Goal: Task Accomplishment & Management: Use online tool/utility

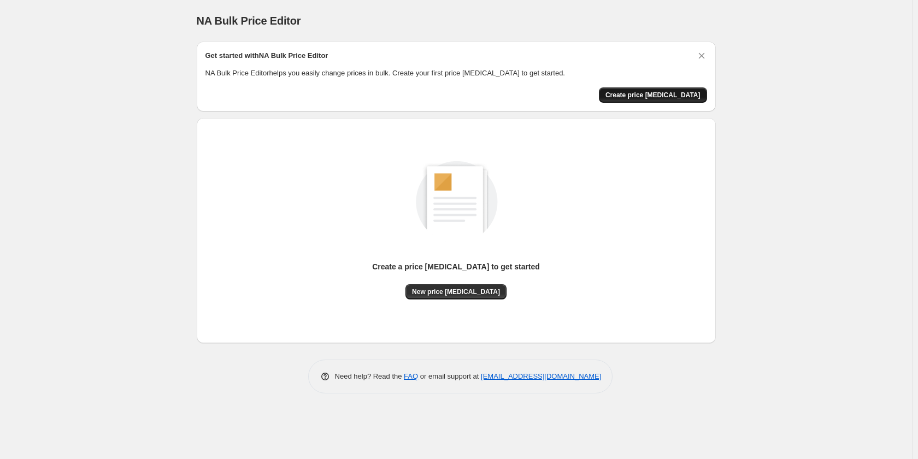
click at [672, 94] on span "Create price [MEDICAL_DATA]" at bounding box center [652, 95] width 95 height 9
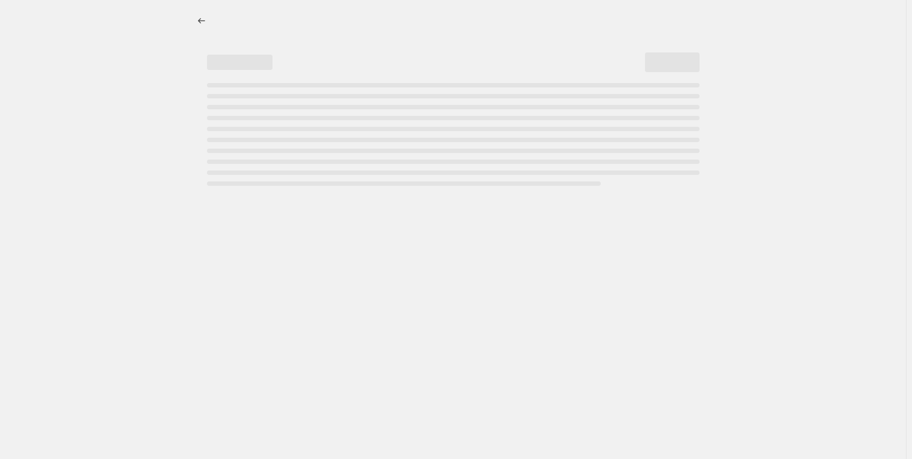
select select "percentage"
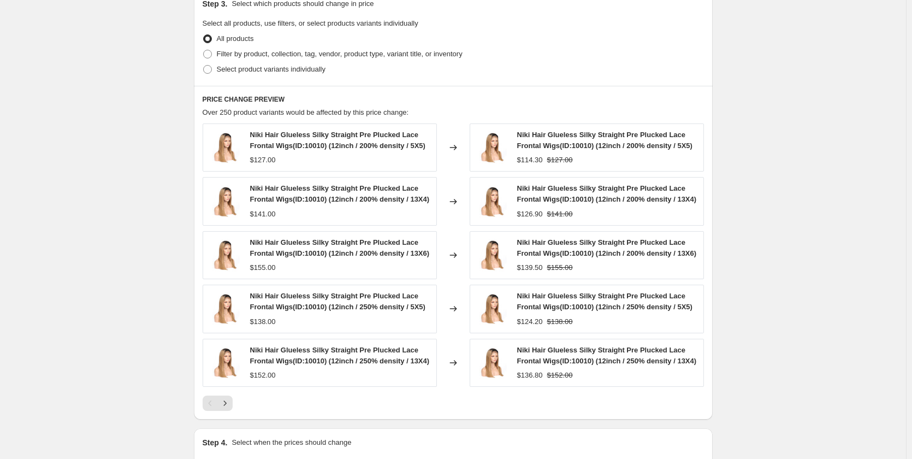
scroll to position [684, 0]
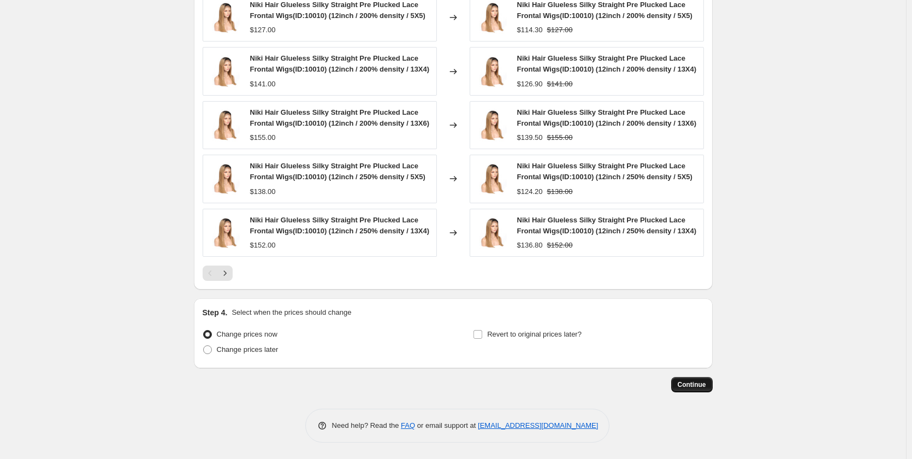
click at [706, 386] on span "Continue" at bounding box center [692, 384] width 28 height 9
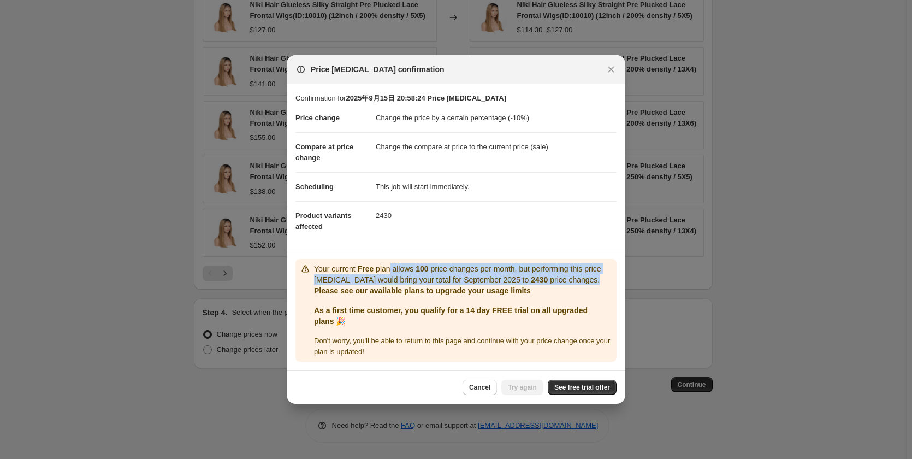
drag, startPoint x: 389, startPoint y: 270, endPoint x: 581, endPoint y: 277, distance: 192.4
click at [581, 277] on p "Your current Free plan allows 100 price changes per month, but performing this …" at bounding box center [463, 274] width 298 height 22
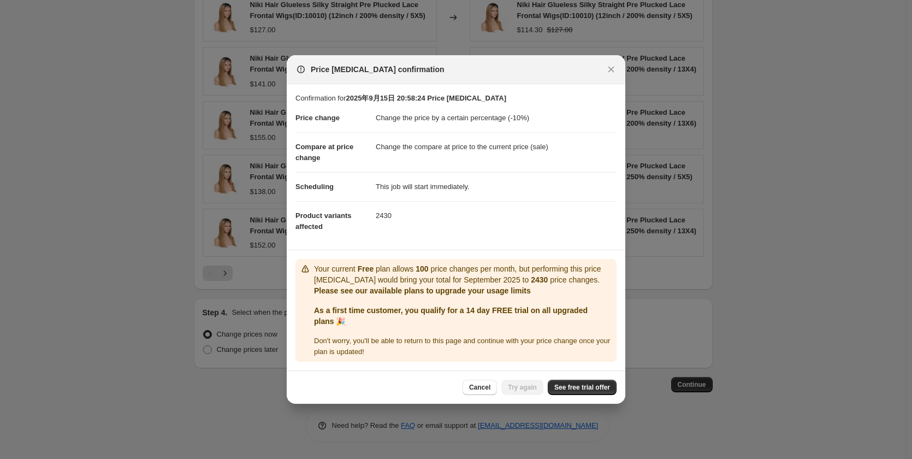
click at [557, 230] on dl "Price change Change the price by a certain percentage (-10%) Compare at price c…" at bounding box center [455, 172] width 321 height 137
click at [614, 68] on icon "Close" at bounding box center [611, 69] width 11 height 11
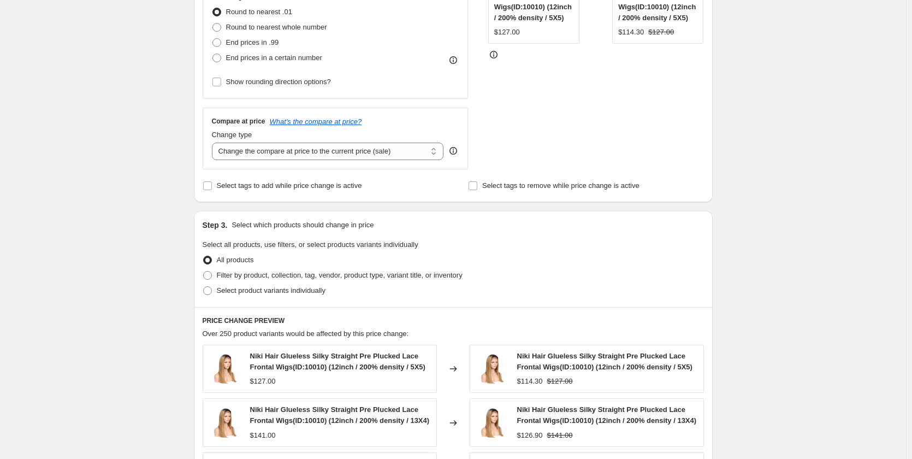
scroll to position [192, 0]
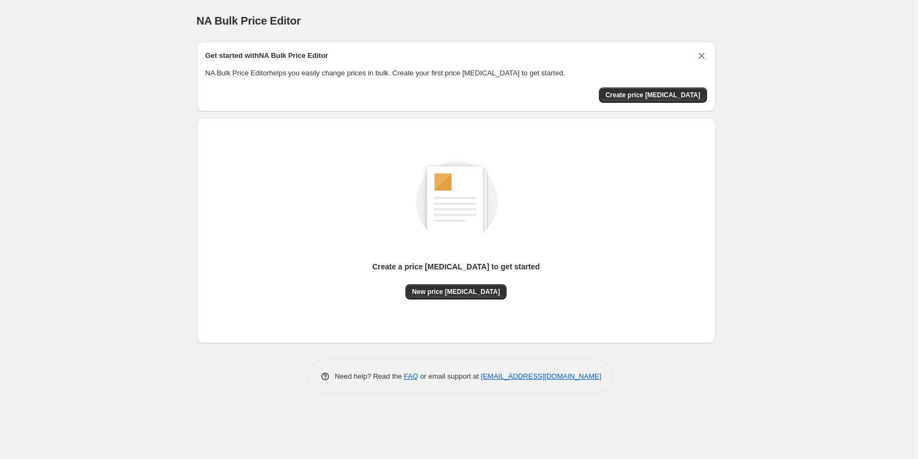
click at [701, 55] on icon "Dismiss card" at bounding box center [701, 56] width 6 height 6
